Goal: Transaction & Acquisition: Purchase product/service

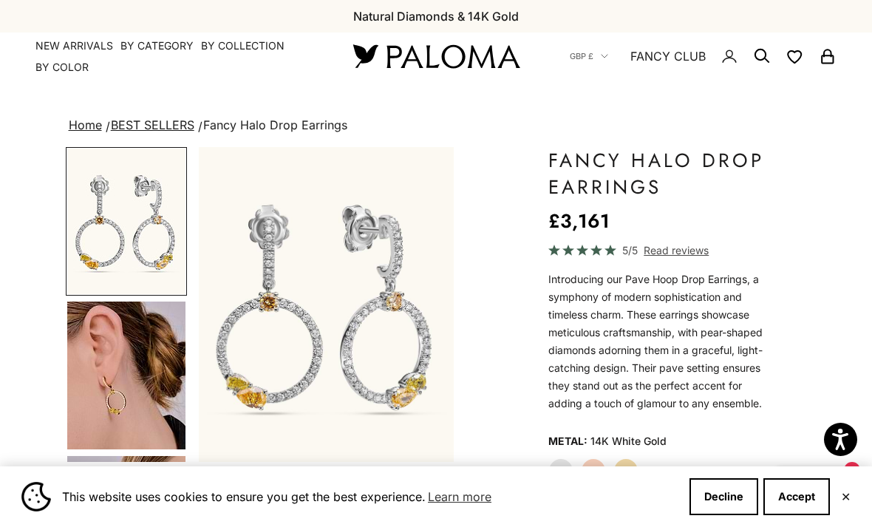
click at [141, 41] on summary "By Category" at bounding box center [156, 45] width 73 height 15
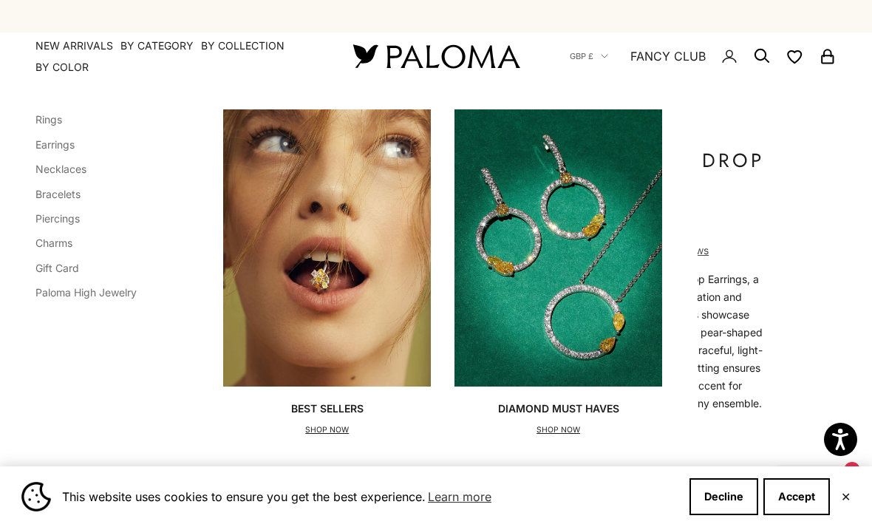
click at [39, 120] on link "Rings" at bounding box center [48, 119] width 27 height 13
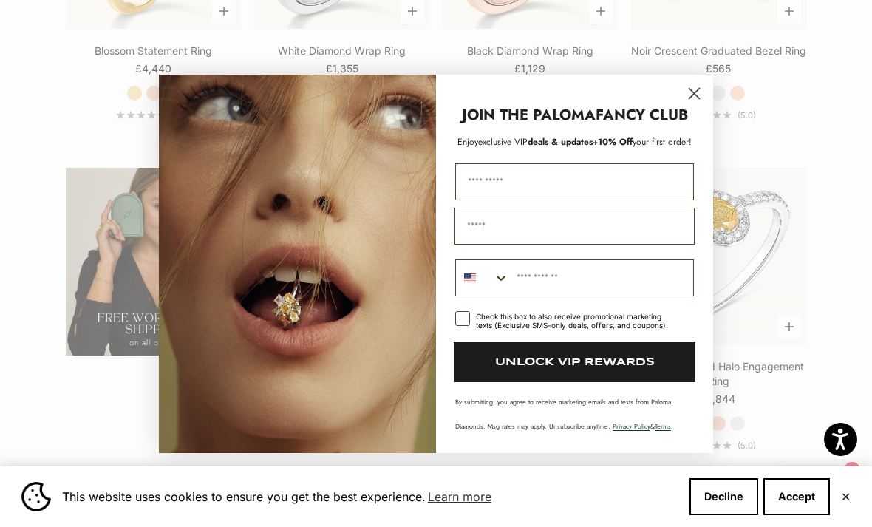
scroll to position [2230, 0]
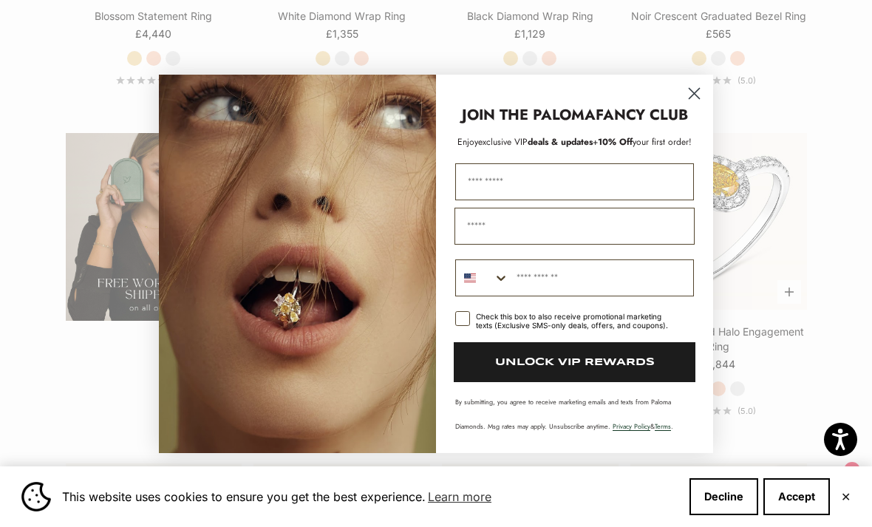
click at [701, 105] on circle "Close dialog" at bounding box center [694, 93] width 24 height 24
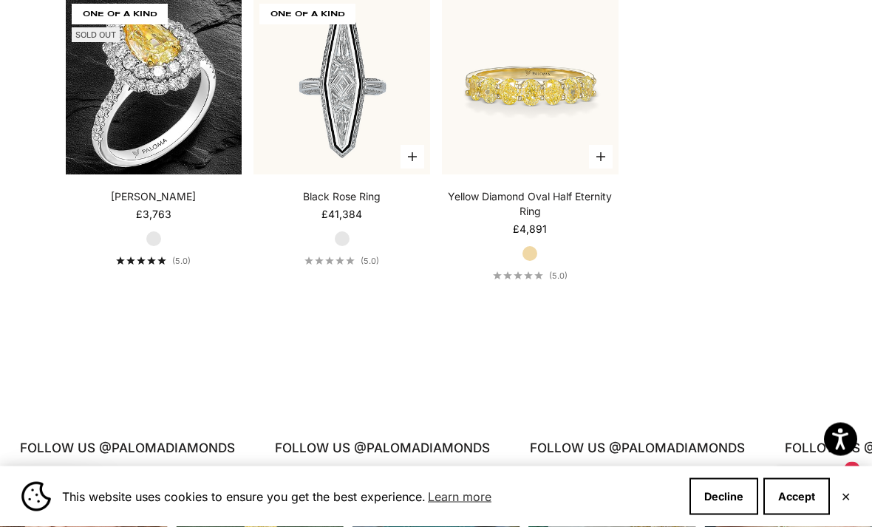
scroll to position [5653, 0]
click at [329, 74] on img at bounding box center [342, 86] width 194 height 194
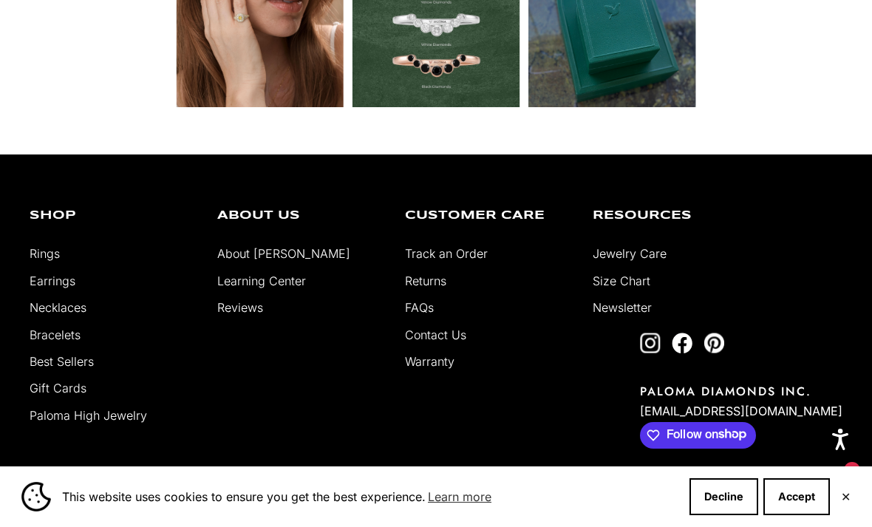
scroll to position [6241, 0]
